Goal: Information Seeking & Learning: Find specific fact

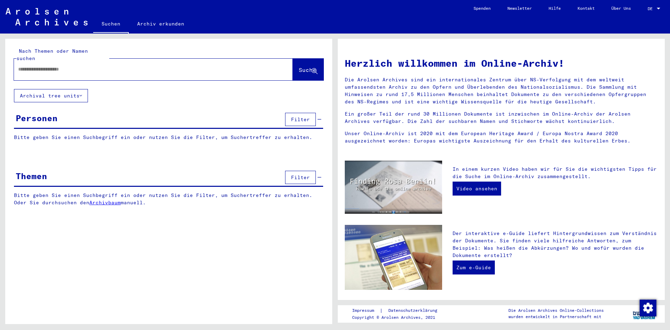
type input "********"
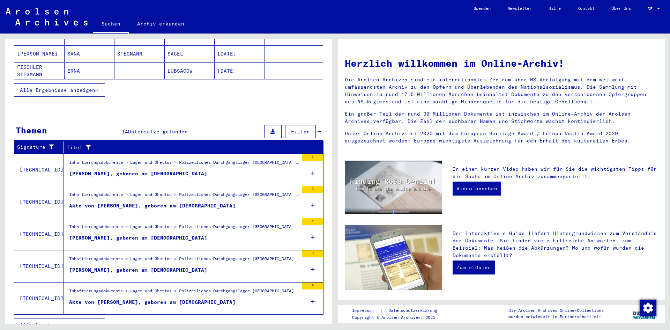
scroll to position [158, 0]
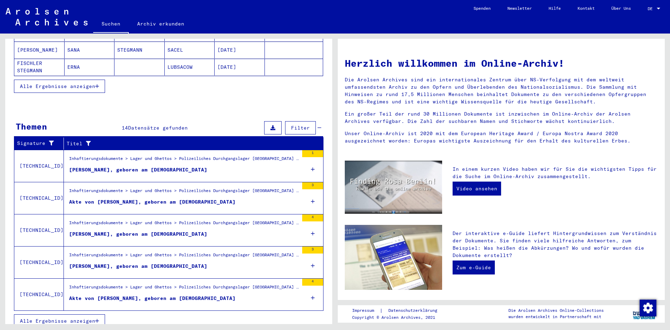
click at [78, 317] on span "Alle Ergebnisse anzeigen" at bounding box center [57, 320] width 75 height 6
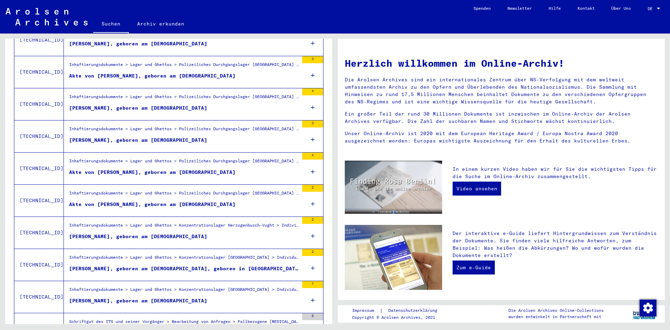
click at [229, 190] on div "Inhaftierungsdokumente > Lager und Ghettos > Polizeiliches Durchgangslager [GEO…" at bounding box center [183, 195] width 229 height 10
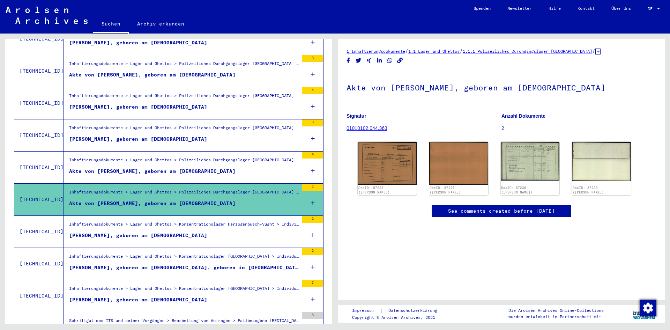
click at [371, 126] on link "01010102.044.363" at bounding box center [366, 128] width 41 height 6
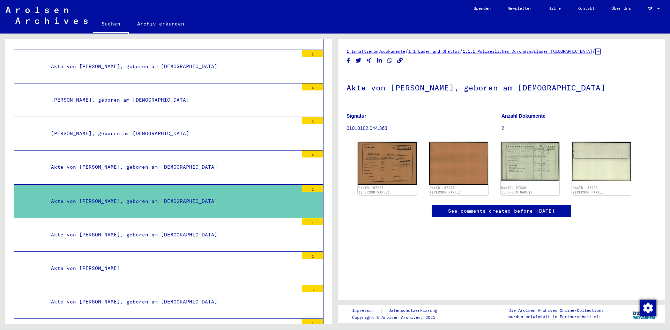
scroll to position [13472, 0]
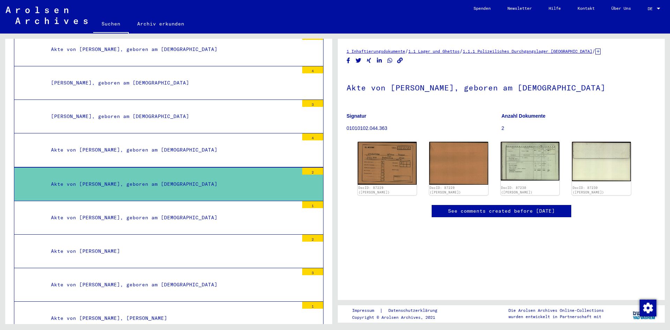
click at [176, 181] on div "Akte von [PERSON_NAME], geboren am [DEMOGRAPHIC_DATA]" at bounding box center [172, 184] width 253 height 14
click at [203, 185] on div "Akte von [PERSON_NAME], geboren am [DEMOGRAPHIC_DATA]" at bounding box center [172, 184] width 253 height 14
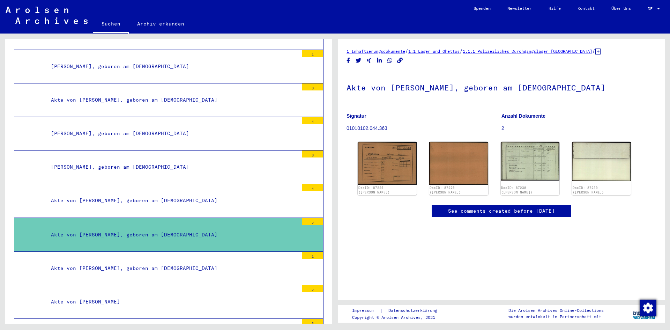
scroll to position [13437, 0]
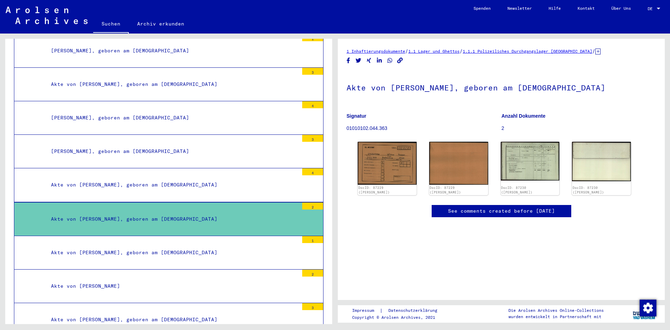
click at [562, 52] on link "1.1.1 Polizeiliches Durchgangslager [GEOGRAPHIC_DATA]" at bounding box center [526, 50] width 129 height 5
click at [218, 213] on div "Akte von [PERSON_NAME], geboren am [DEMOGRAPHIC_DATA]" at bounding box center [172, 219] width 253 height 14
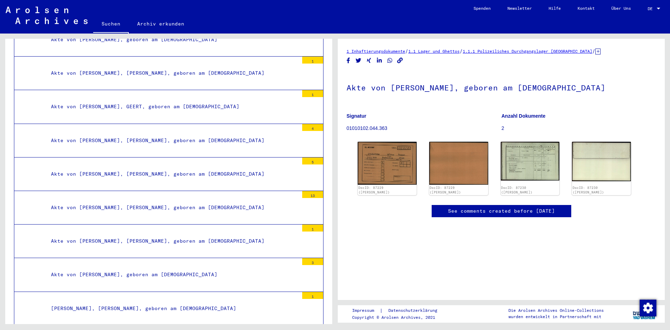
scroll to position [10996, 0]
